Goal: Answer question/provide support

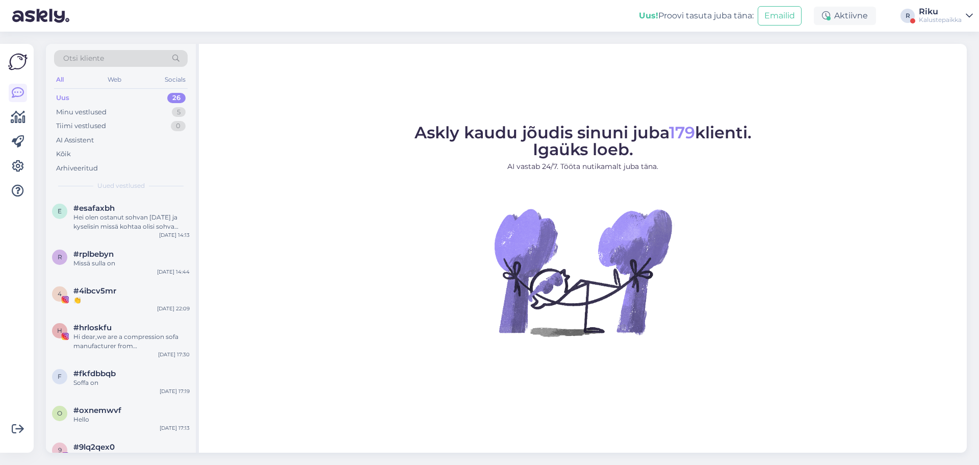
click at [130, 229] on div "Hei olen ostanut sohvan [DATE] ja kyselisin missä kohtaa olisi sohva tulossa ku…" at bounding box center [131, 222] width 116 height 18
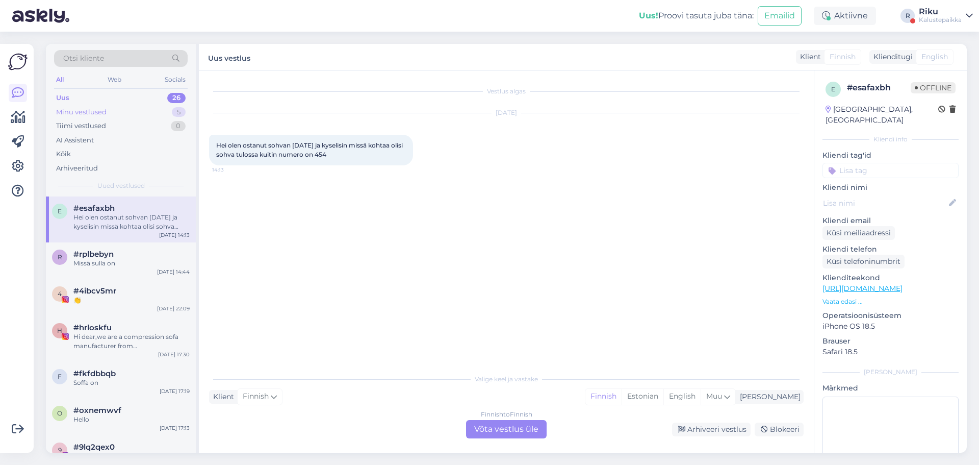
click at [157, 109] on div "Minu vestlused 5" at bounding box center [121, 112] width 134 height 14
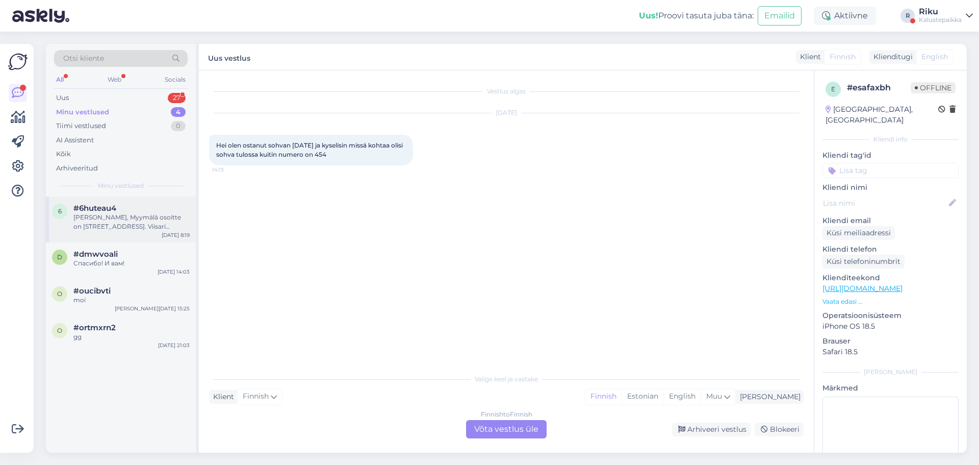
click at [115, 231] on div "6 #6huteau4 Moikka, Myymälä osoitte on [STREET_ADDRESS]. Viisari kauppakeskus 2…" at bounding box center [121, 219] width 150 height 46
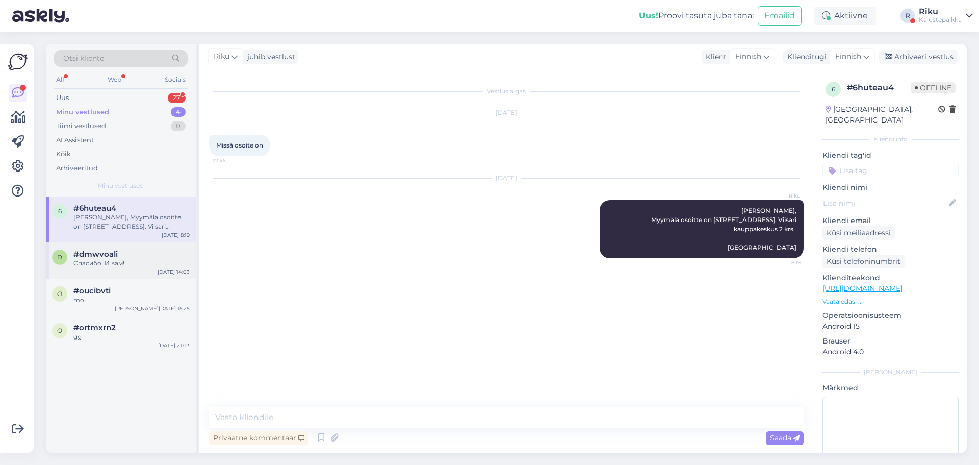
click at [117, 257] on span "#dmwvoali" at bounding box center [95, 253] width 44 height 9
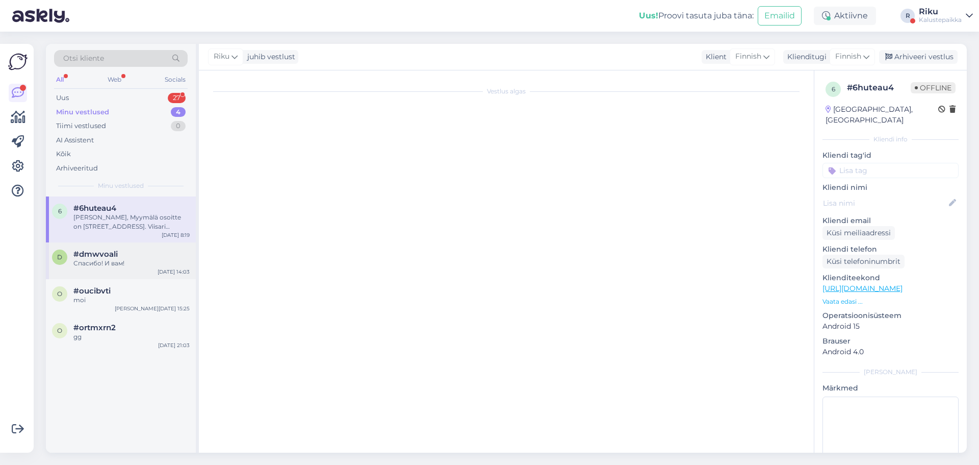
scroll to position [1233, 0]
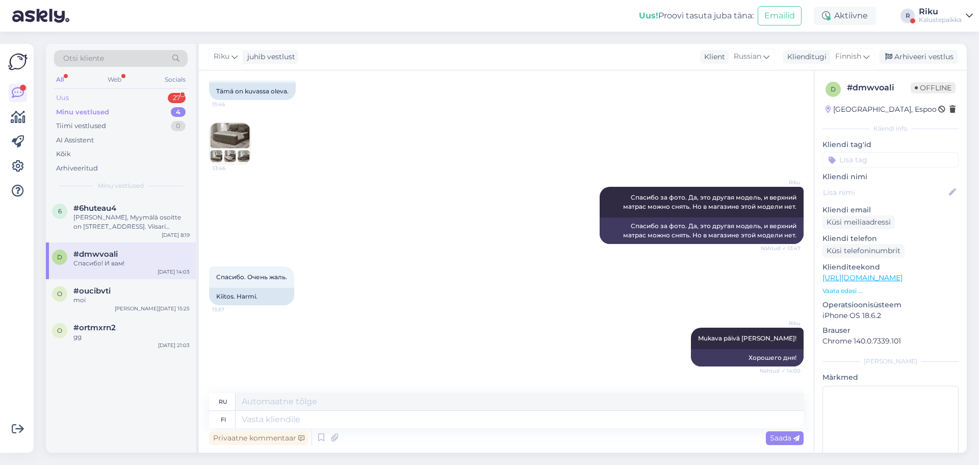
click at [154, 96] on div "Uus 27" at bounding box center [121, 98] width 134 height 14
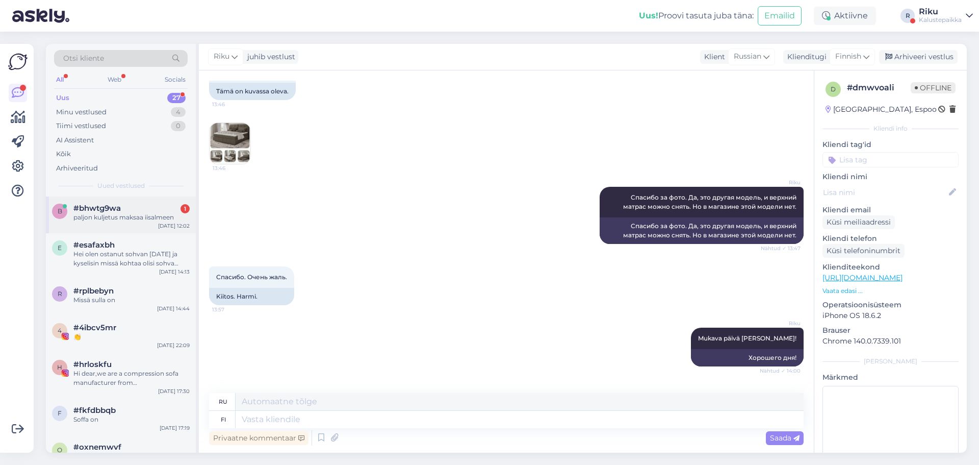
click at [157, 216] on div "paljon kuljetus maksaa iisalmeen" at bounding box center [131, 217] width 116 height 9
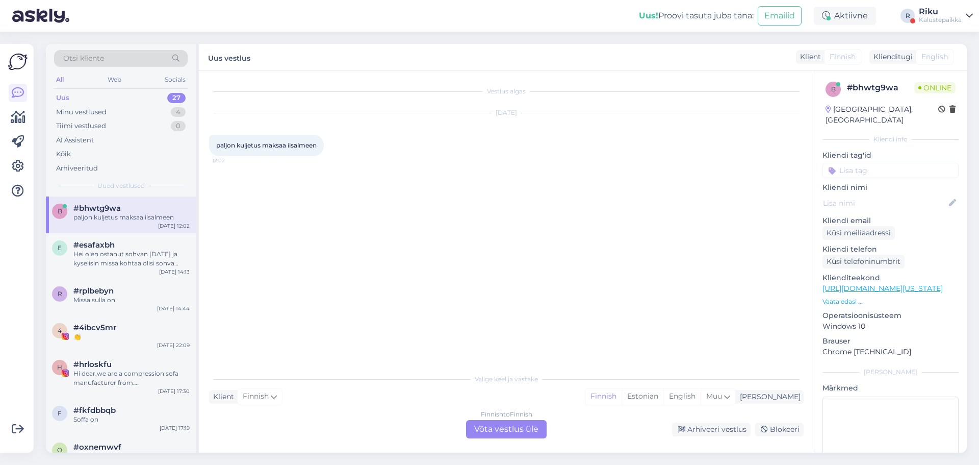
click at [513, 426] on div "Finnish to Finnish Võta vestlus üle" at bounding box center [506, 429] width 81 height 18
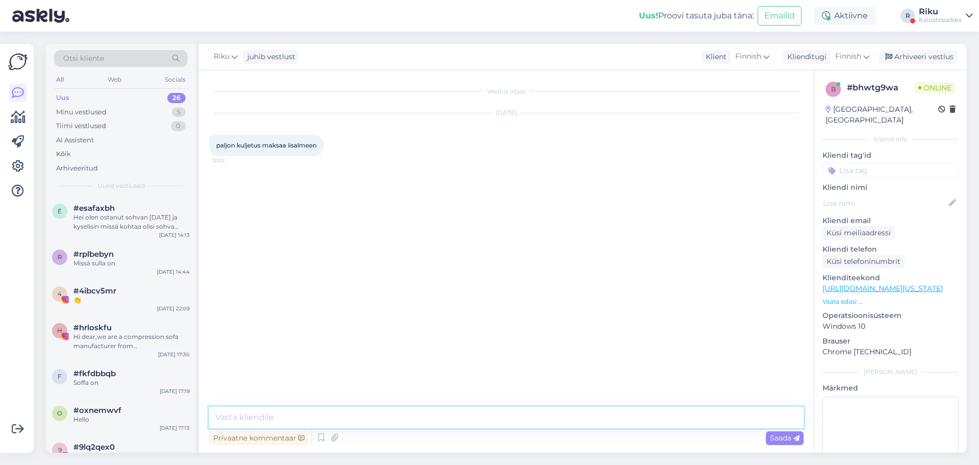
click at [502, 417] on textarea at bounding box center [506, 416] width 595 height 21
type textarea "h"
type textarea "Hei, kuljetus iisalmeen sohvalle tai sängylle on 390€!"
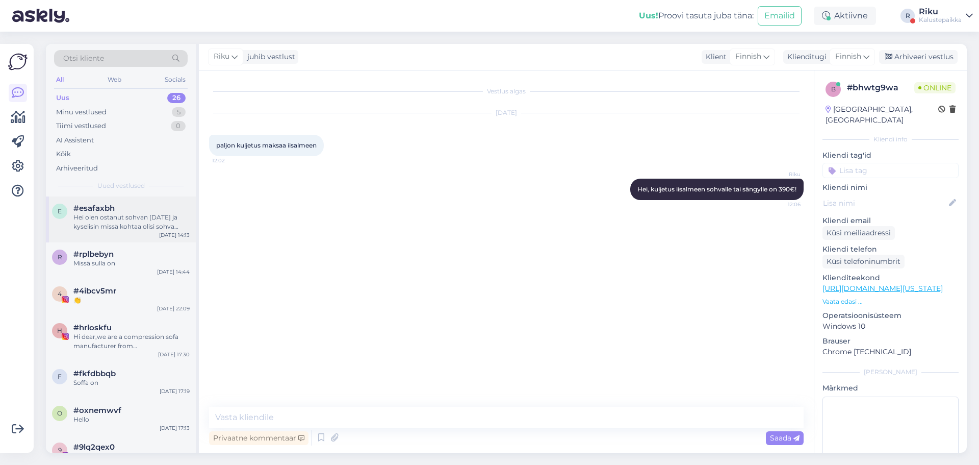
click at [116, 215] on div "Hei olen ostanut sohvan [DATE] ja kyselisin missä kohtaa olisi sohva tulossa ku…" at bounding box center [131, 222] width 116 height 18
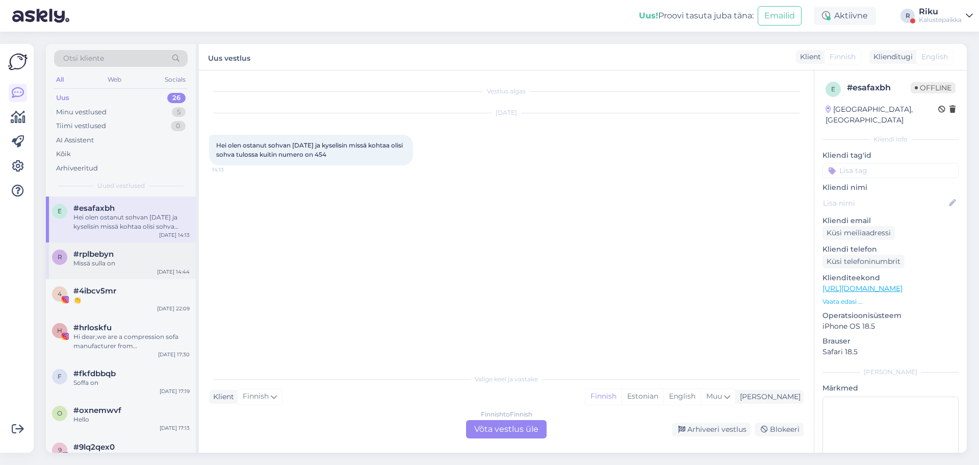
click at [124, 257] on div "#rplbebyn" at bounding box center [131, 253] width 116 height 9
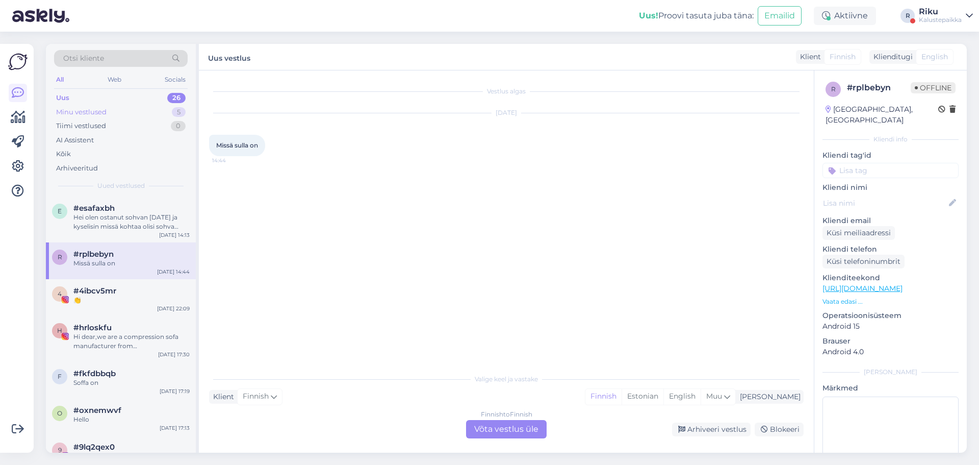
click at [132, 114] on div "Minu vestlused 5" at bounding box center [121, 112] width 134 height 14
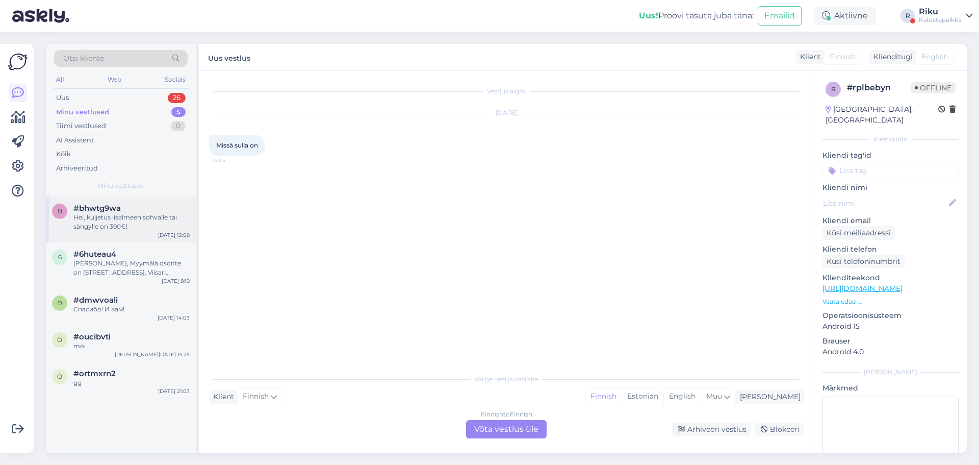
click at [149, 217] on div "Hei, kuljetus iisalmeen sohvalle tai sängylle on 390€!" at bounding box center [131, 222] width 116 height 18
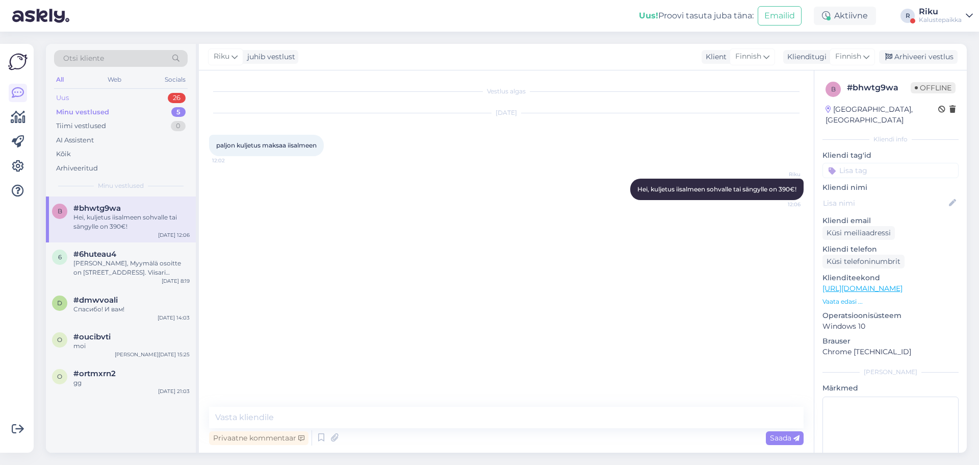
click at [151, 101] on div "Uus 26" at bounding box center [121, 98] width 134 height 14
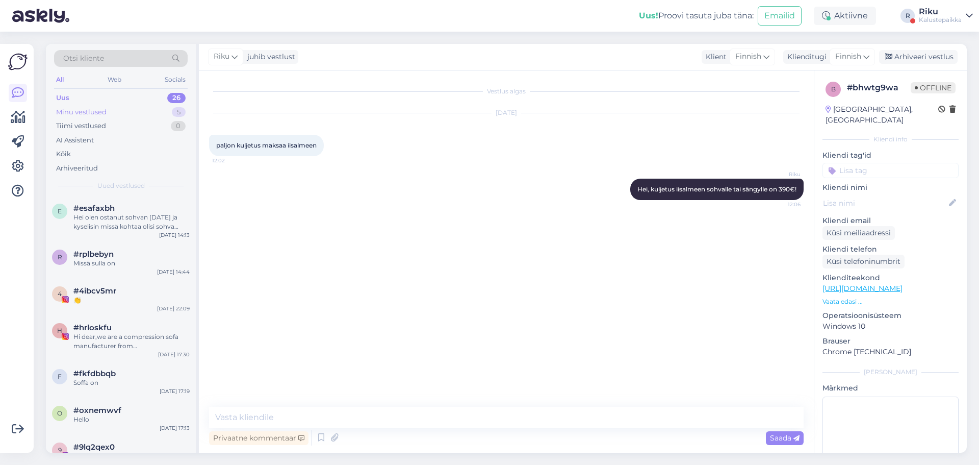
click at [145, 112] on div "Minu vestlused 5" at bounding box center [121, 112] width 134 height 14
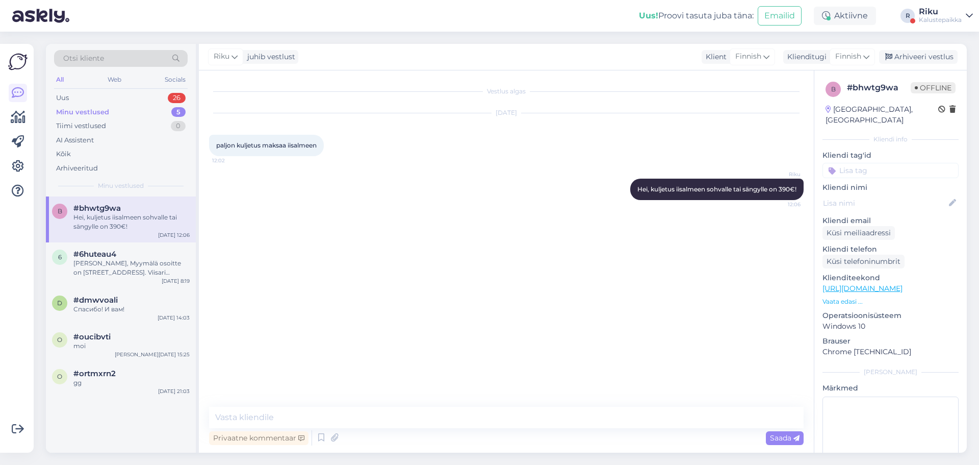
click at [160, 217] on div "Hei, kuljetus iisalmeen sohvalle tai sängylle on 390€!" at bounding box center [131, 222] width 116 height 18
click at [322, 212] on div "Vestlus algas [DATE] paljon kuljetus maksaa iisalmeen 12:02 Riku Hei, kuljetus …" at bounding box center [511, 239] width 604 height 317
